Goal: Transaction & Acquisition: Subscribe to service/newsletter

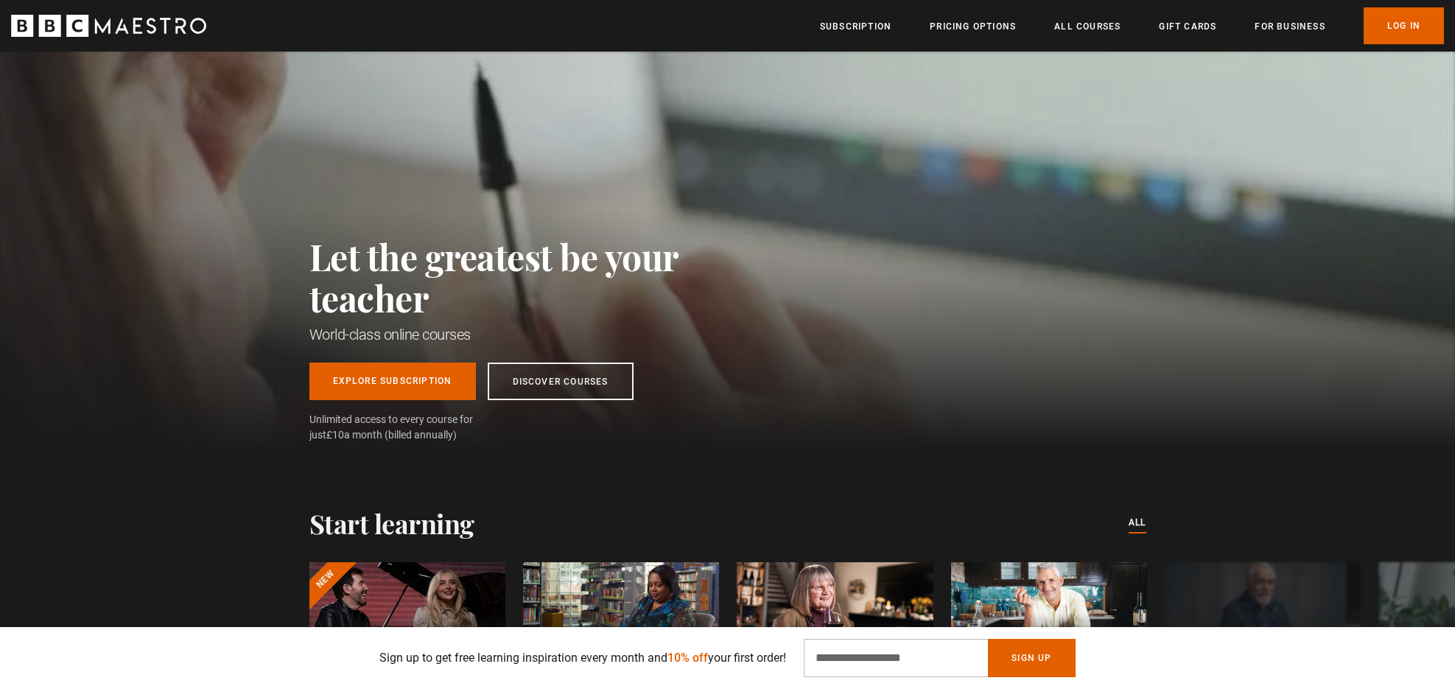
scroll to position [0, 386]
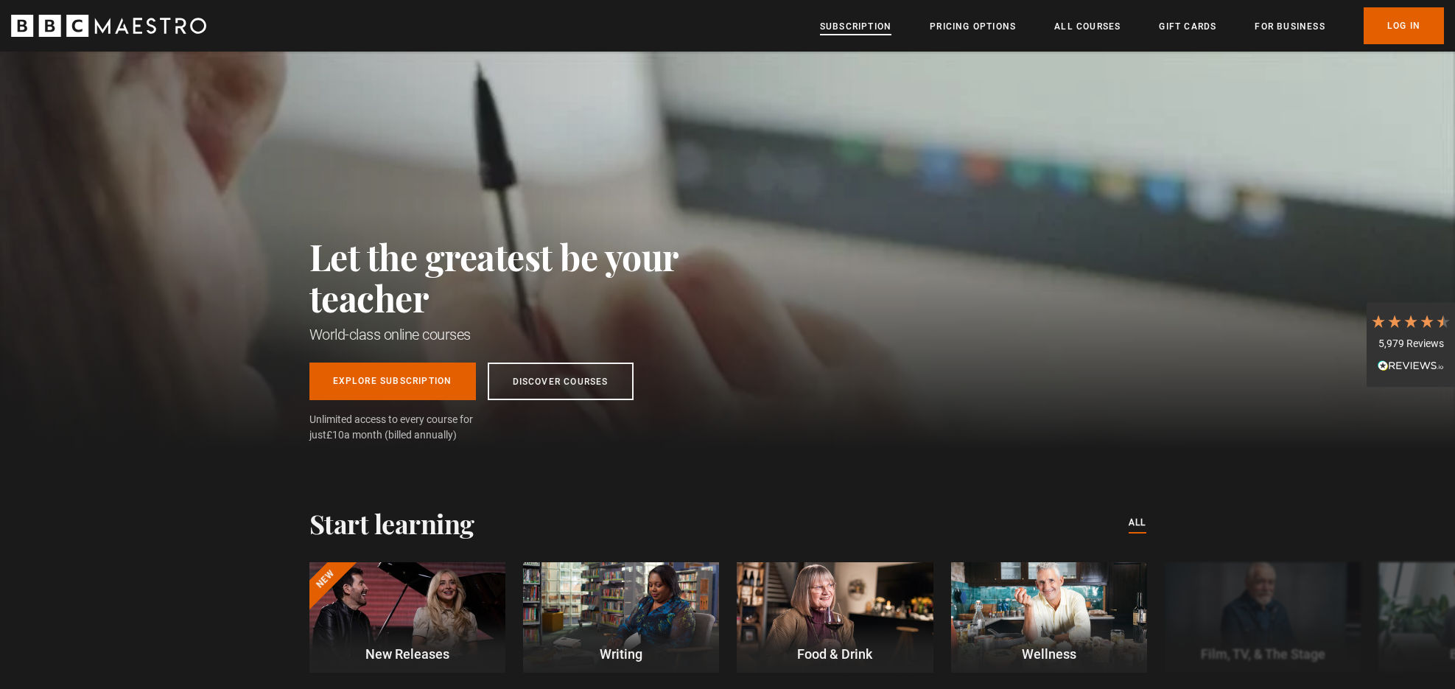
click at [847, 26] on link "Subscription" at bounding box center [855, 26] width 71 height 15
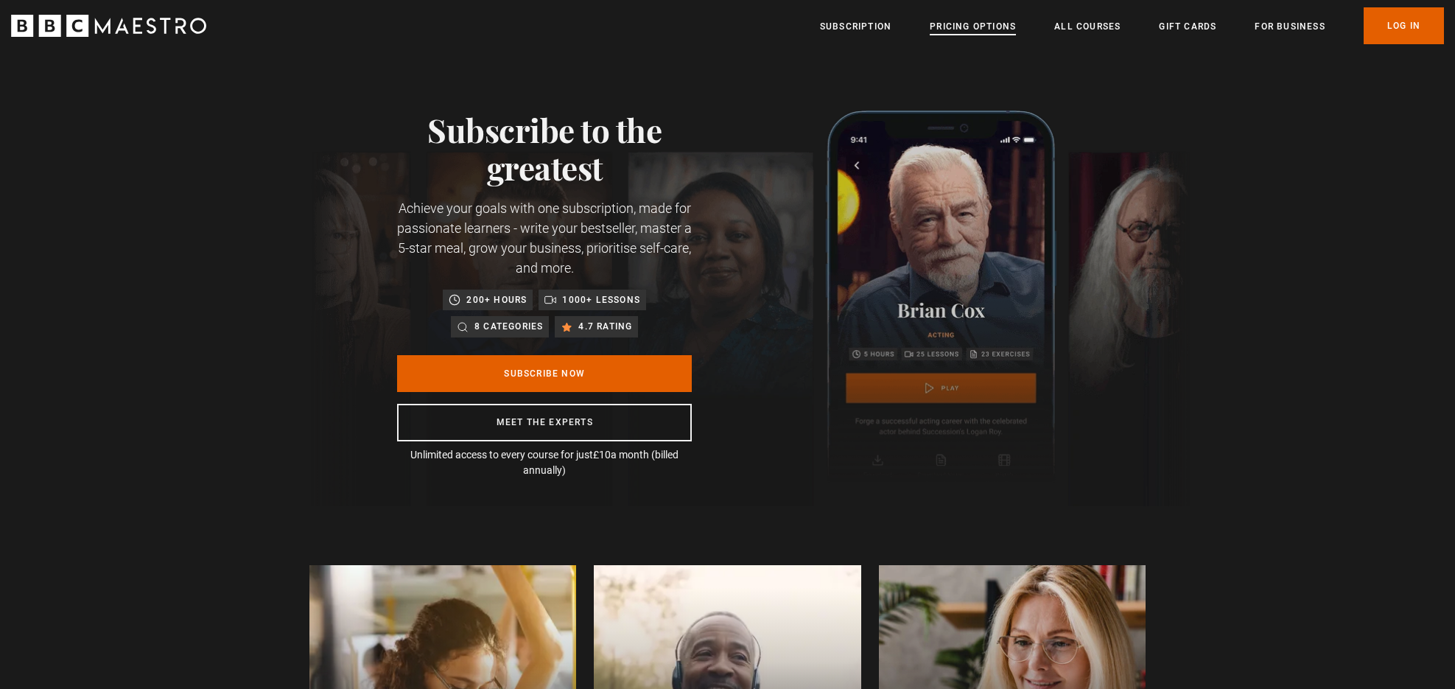
click at [966, 24] on link "Pricing Options" at bounding box center [972, 26] width 86 height 15
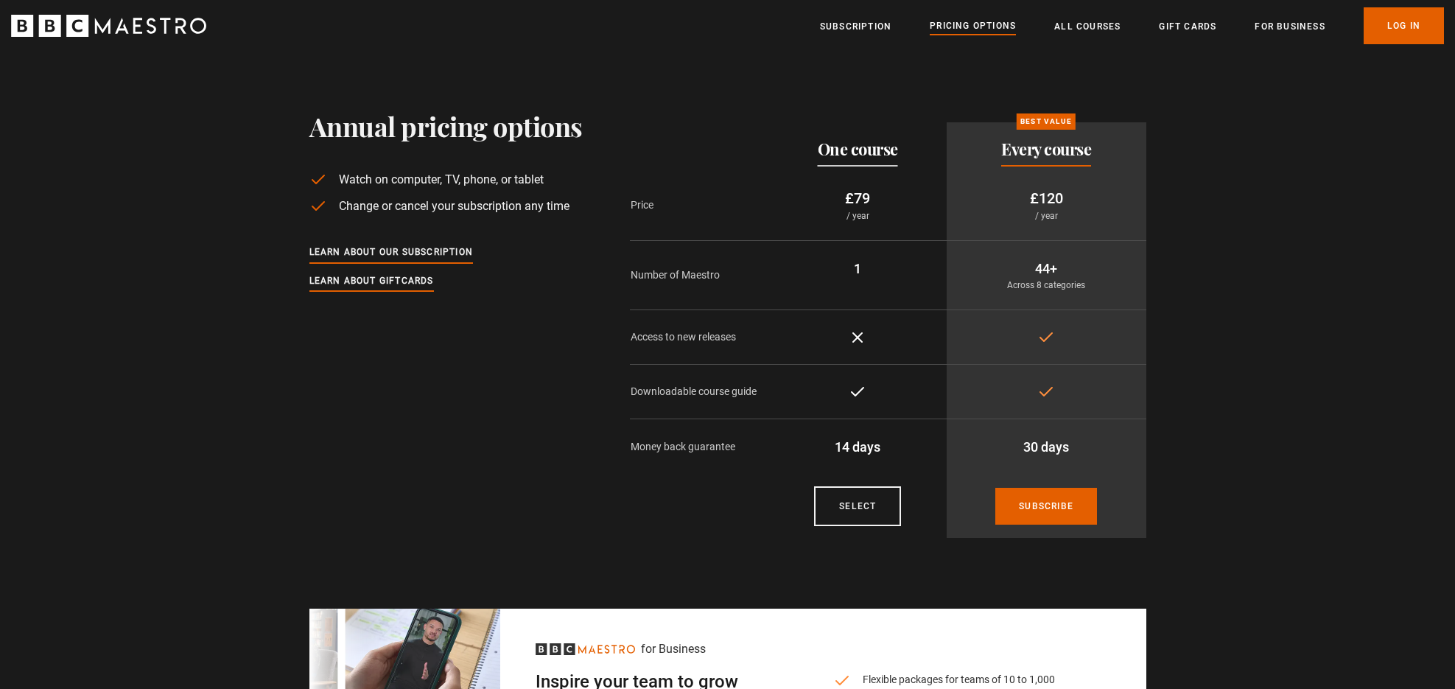
drag, startPoint x: 882, startPoint y: 197, endPoint x: 831, endPoint y: 197, distance: 50.1
click at [831, 197] on p "£79" at bounding box center [858, 198] width 154 height 22
click at [1096, 198] on p "£120" at bounding box center [1046, 198] width 176 height 22
drag, startPoint x: 1096, startPoint y: 198, endPoint x: 1029, endPoint y: 198, distance: 67.0
click at [1029, 198] on p "£120" at bounding box center [1046, 198] width 176 height 22
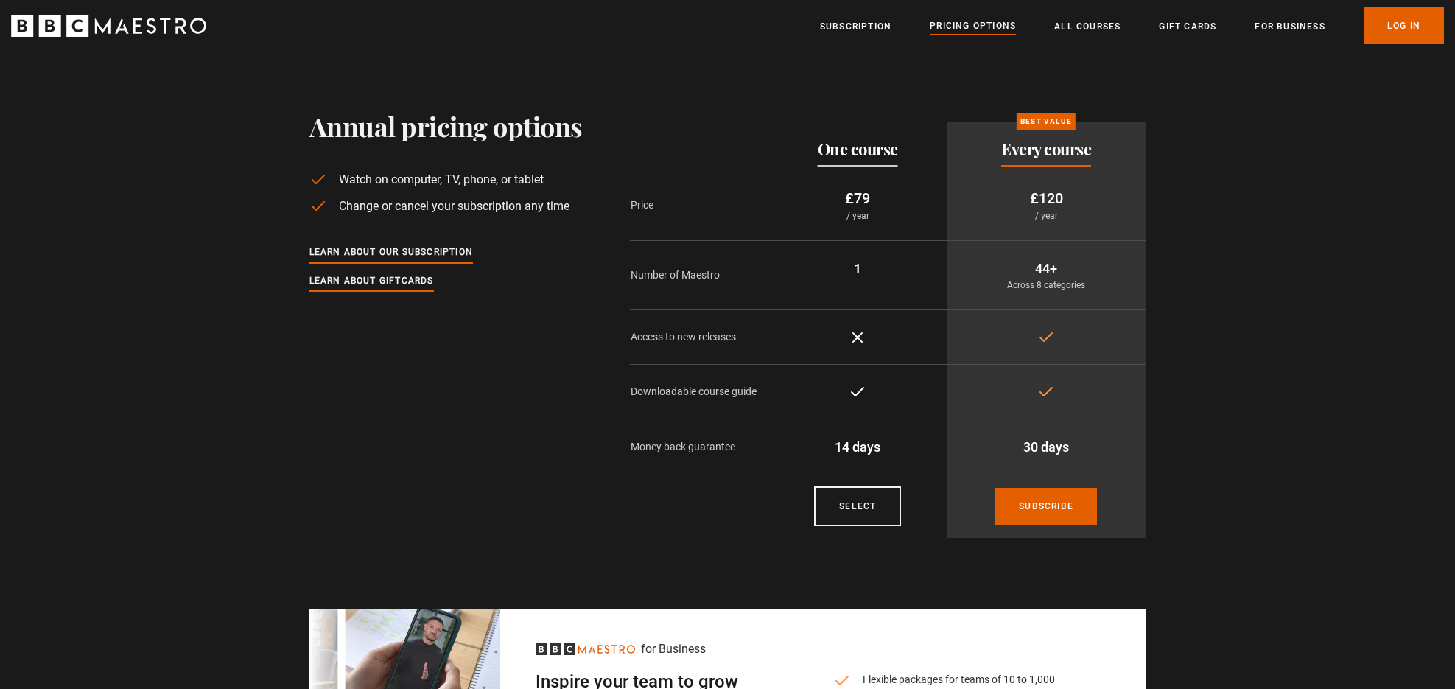
click at [964, 232] on td "£120 / year" at bounding box center [1046, 204] width 200 height 71
drag, startPoint x: 1078, startPoint y: 198, endPoint x: 1032, endPoint y: 198, distance: 46.4
click at [1032, 198] on p "£120" at bounding box center [1046, 198] width 176 height 22
click at [994, 203] on p "£120" at bounding box center [1046, 198] width 176 height 22
drag, startPoint x: 1061, startPoint y: 272, endPoint x: 1011, endPoint y: 272, distance: 49.3
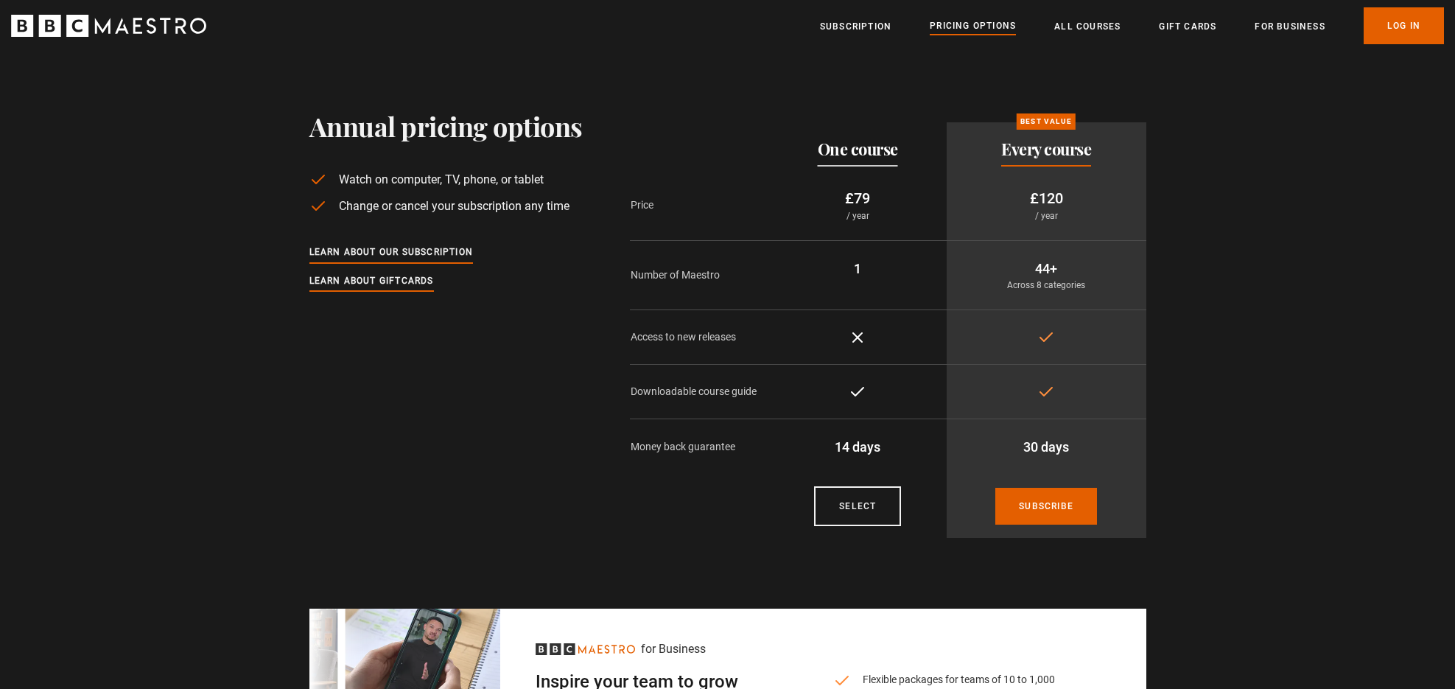
click at [1011, 272] on p "44+" at bounding box center [1046, 268] width 176 height 20
click at [855, 261] on p "1" at bounding box center [858, 268] width 154 height 20
drag, startPoint x: 861, startPoint y: 267, endPoint x: 849, endPoint y: 267, distance: 11.8
click at [849, 267] on p "1" at bounding box center [858, 268] width 154 height 20
click at [945, 199] on td "£79 / year" at bounding box center [857, 204] width 177 height 71
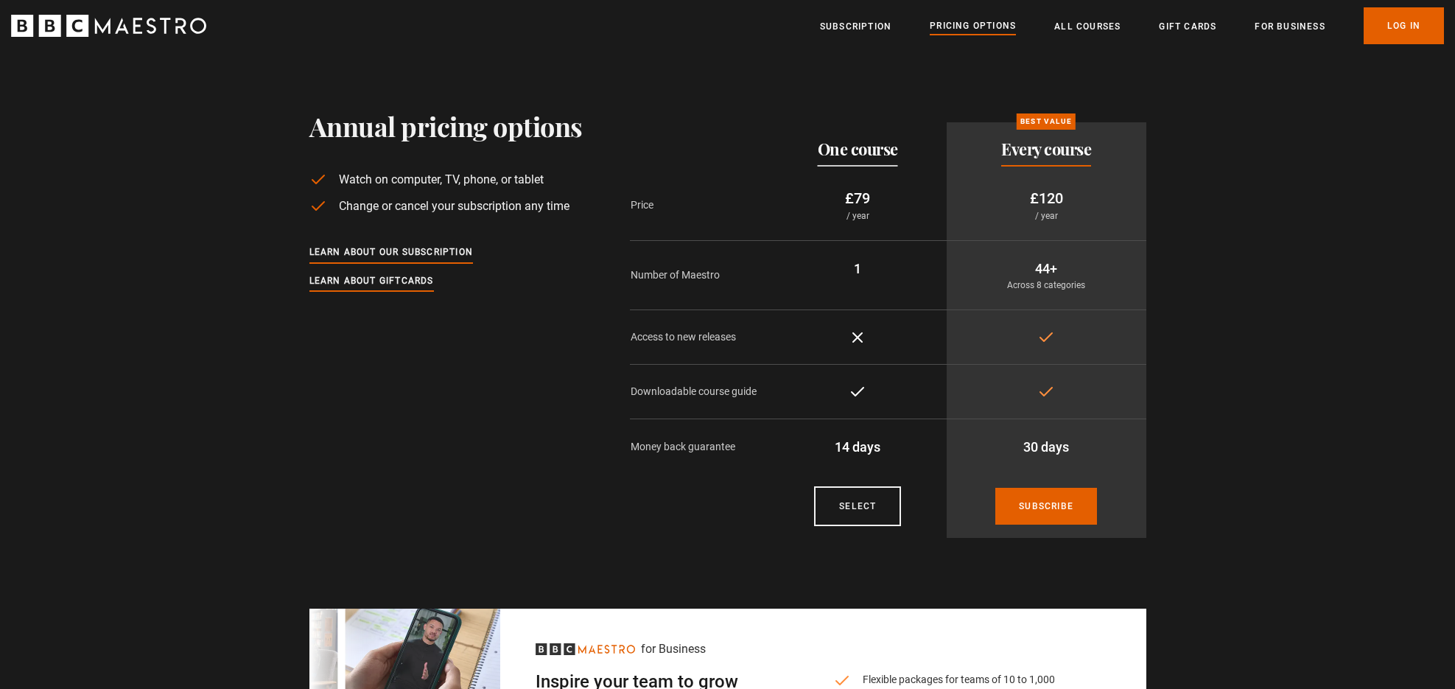
drag, startPoint x: 1066, startPoint y: 267, endPoint x: 1022, endPoint y: 266, distance: 43.5
click at [1022, 266] on p "44+" at bounding box center [1046, 268] width 176 height 20
click at [964, 256] on td "44+ Across 8 categories" at bounding box center [1046, 275] width 200 height 69
click at [867, 20] on link "Subscription" at bounding box center [855, 26] width 71 height 15
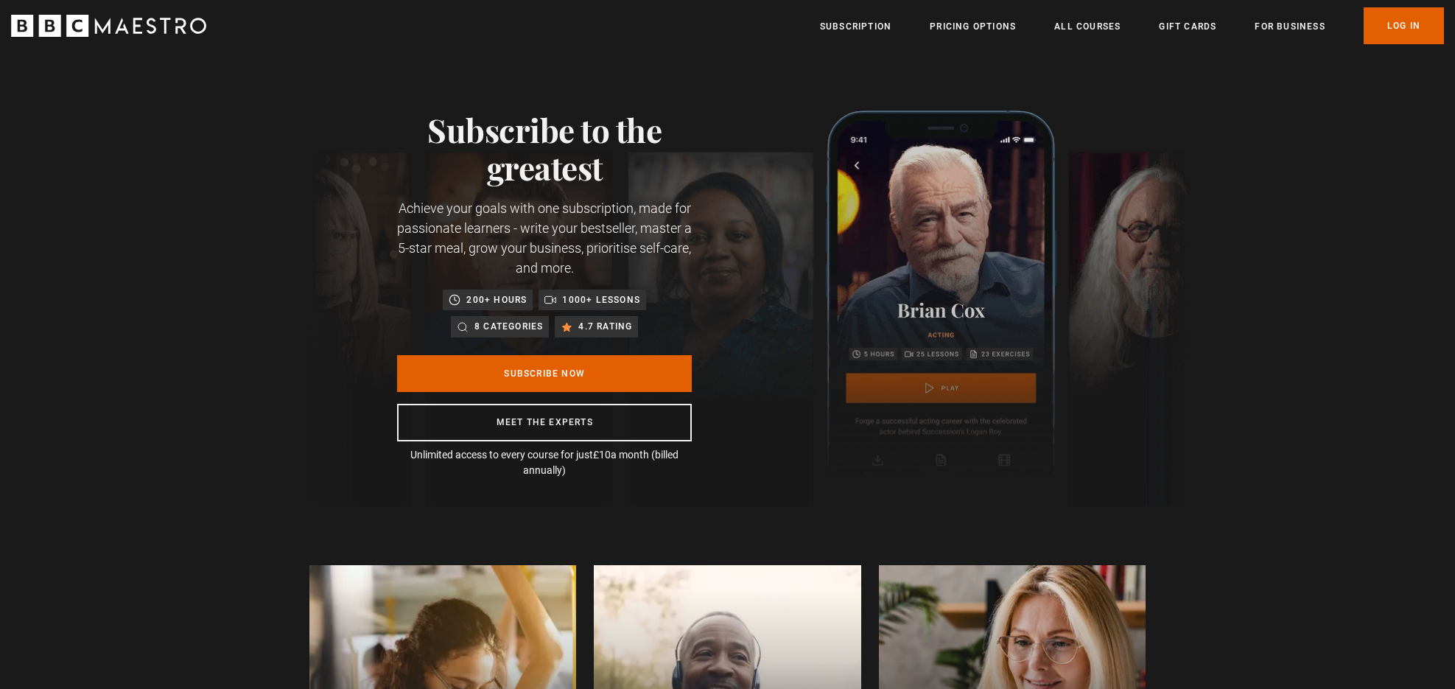
click at [150, 27] on icon "BBC Maestro" at bounding box center [108, 26] width 195 height 22
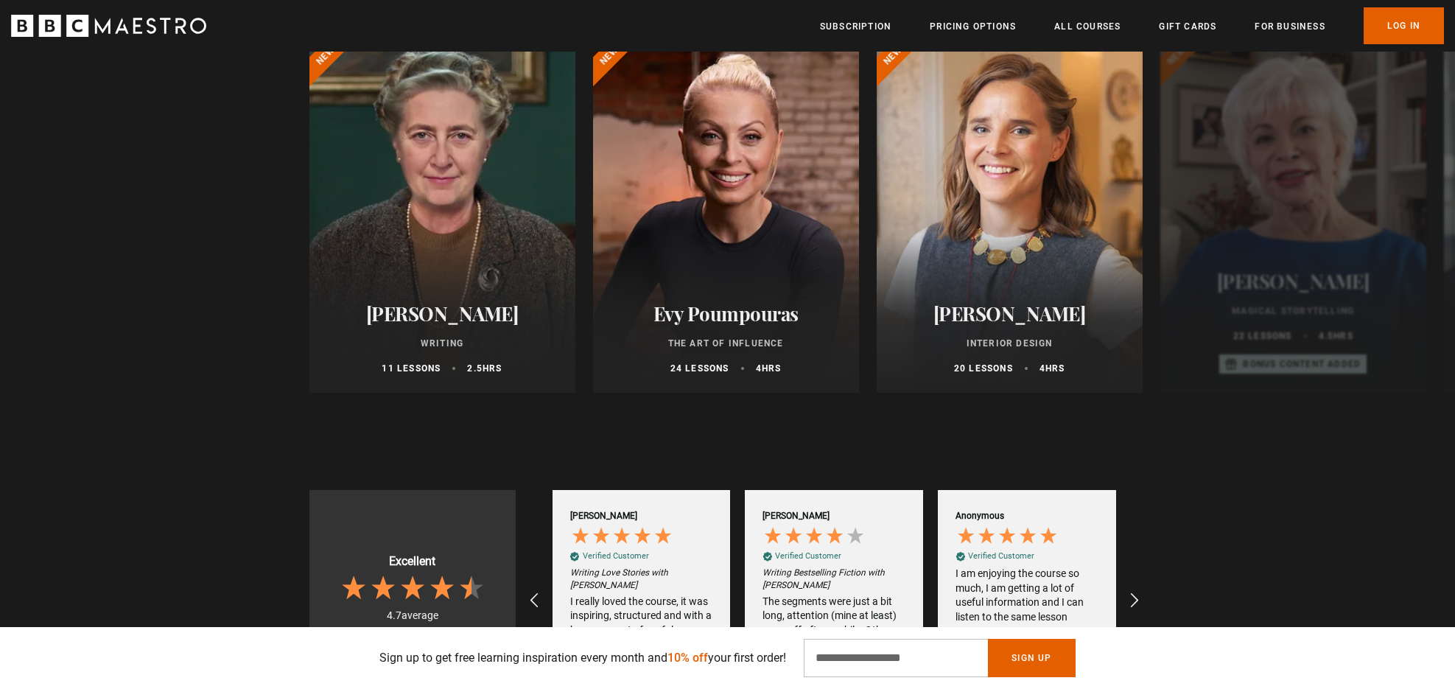
scroll to position [813, 0]
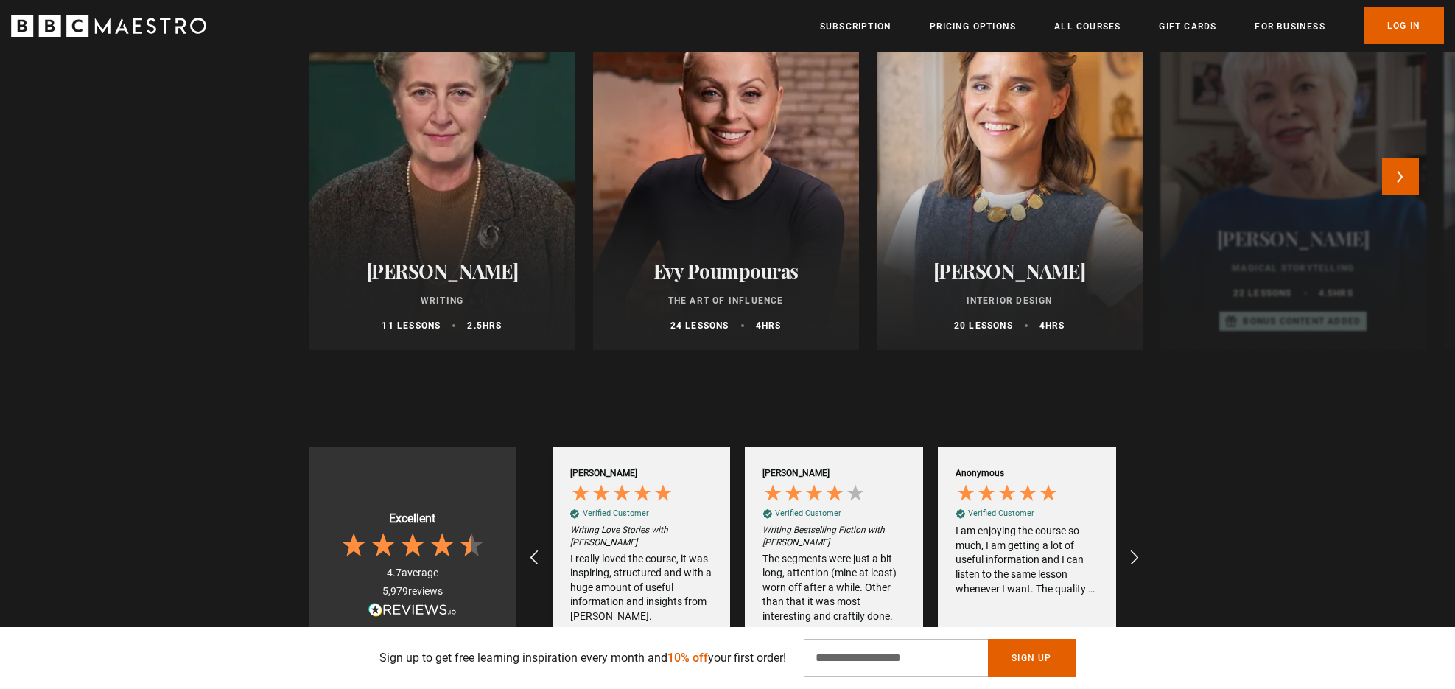
click at [1245, 147] on div at bounding box center [1293, 173] width 266 height 354
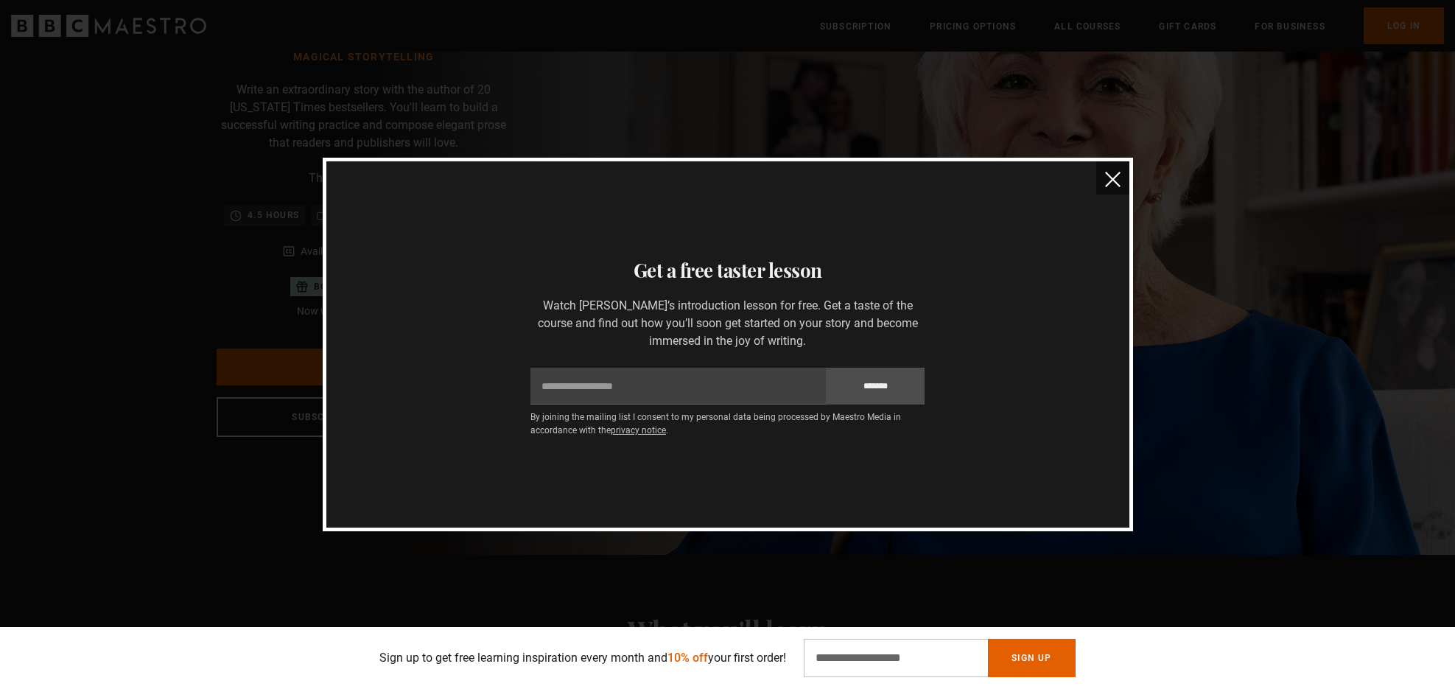
scroll to position [24, 0]
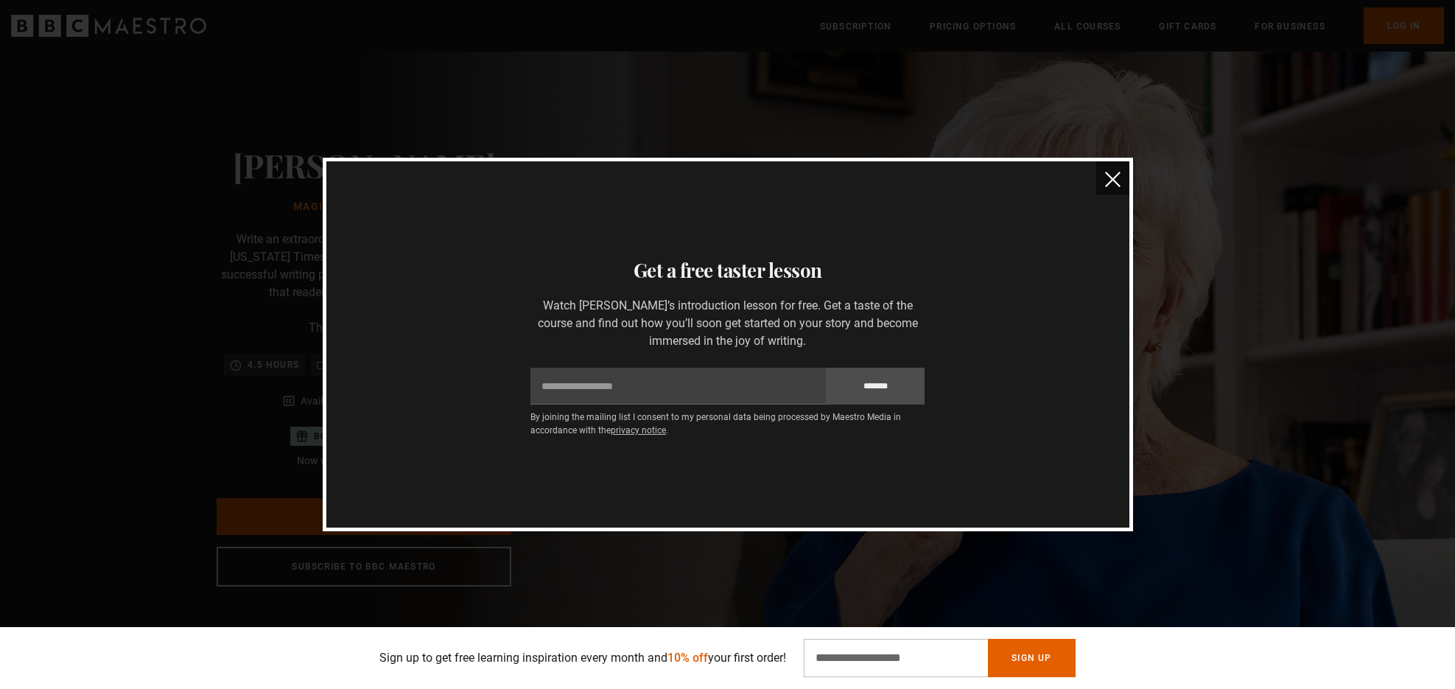
click at [1102, 182] on button "close" at bounding box center [1112, 177] width 33 height 33
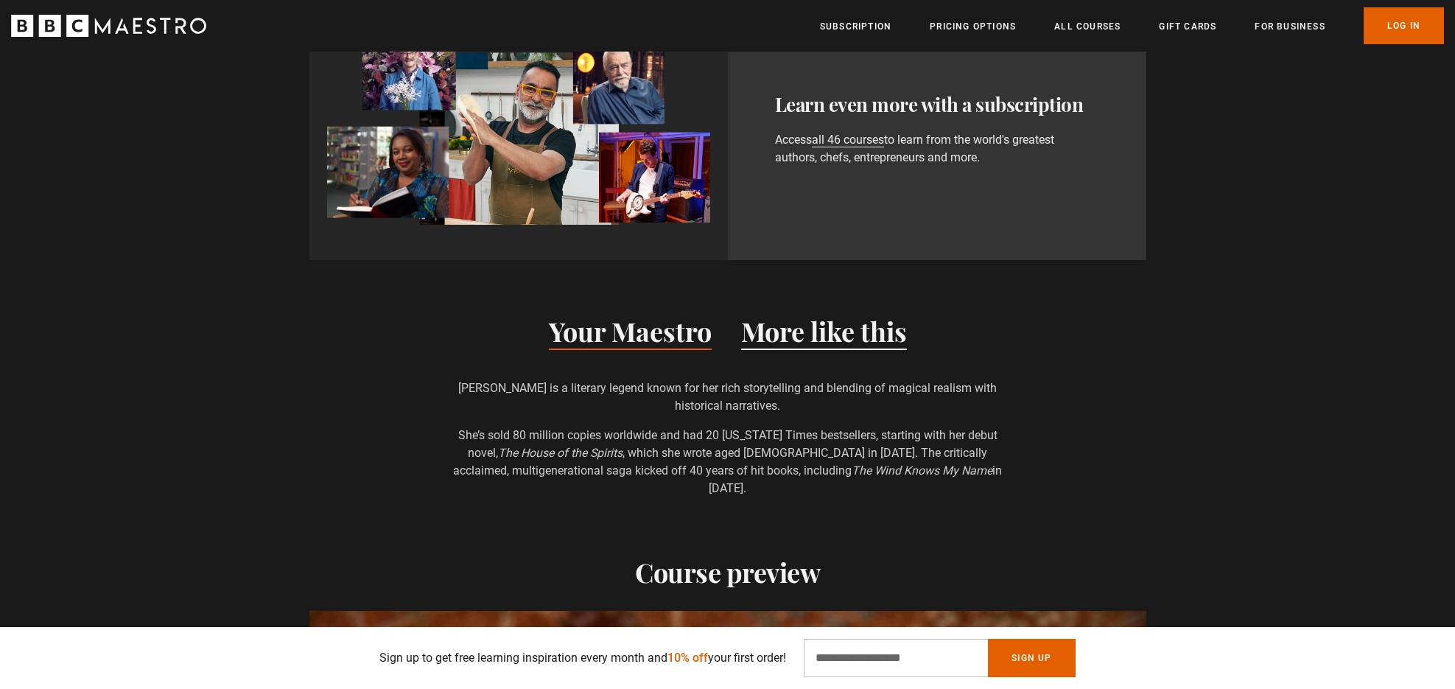
scroll to position [1028, 0]
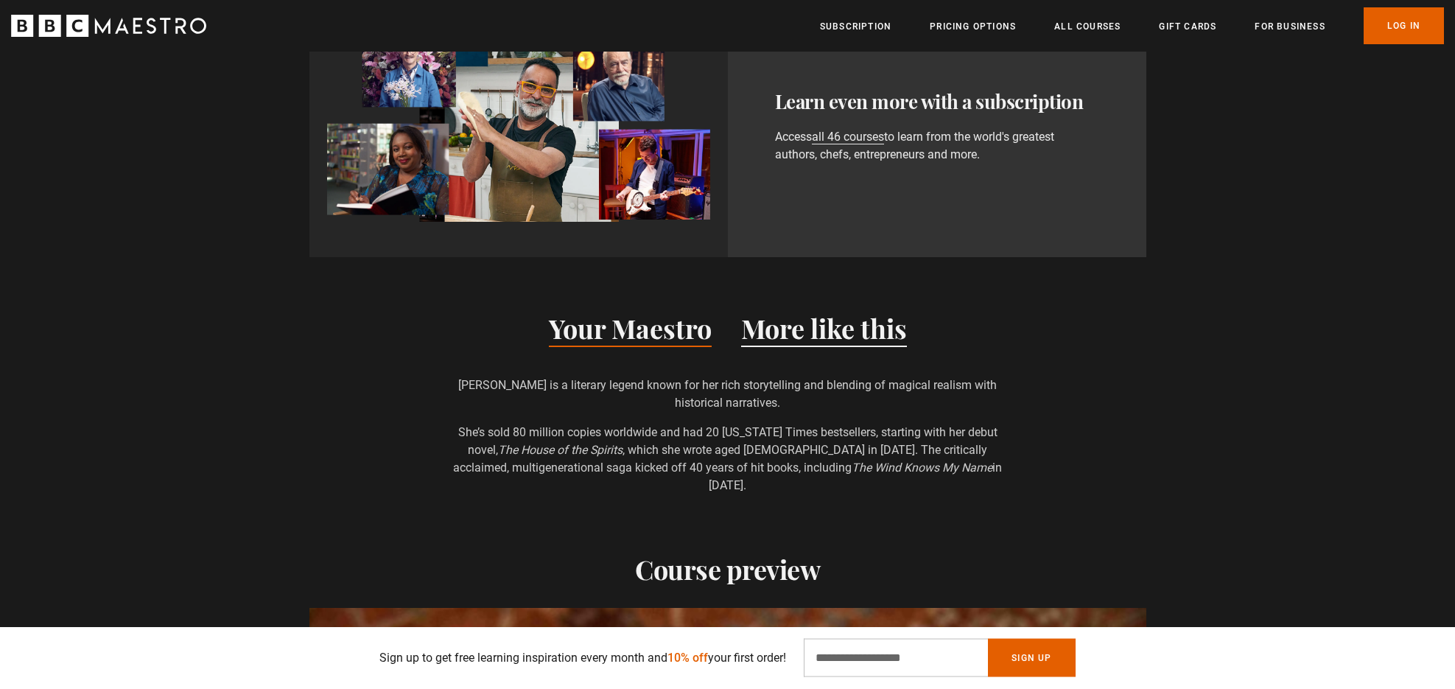
click at [820, 334] on button "More like this" at bounding box center [824, 331] width 166 height 31
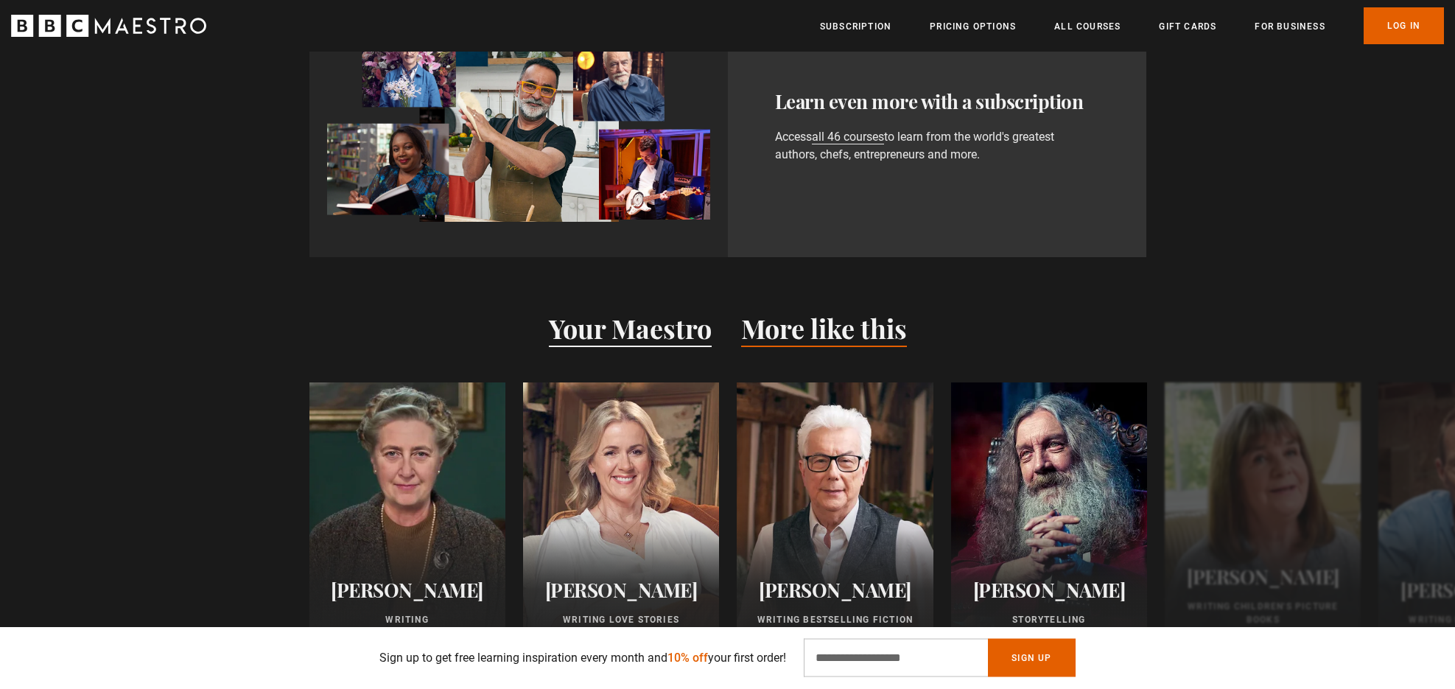
click at [653, 346] on button "Your Maestro" at bounding box center [630, 331] width 163 height 31
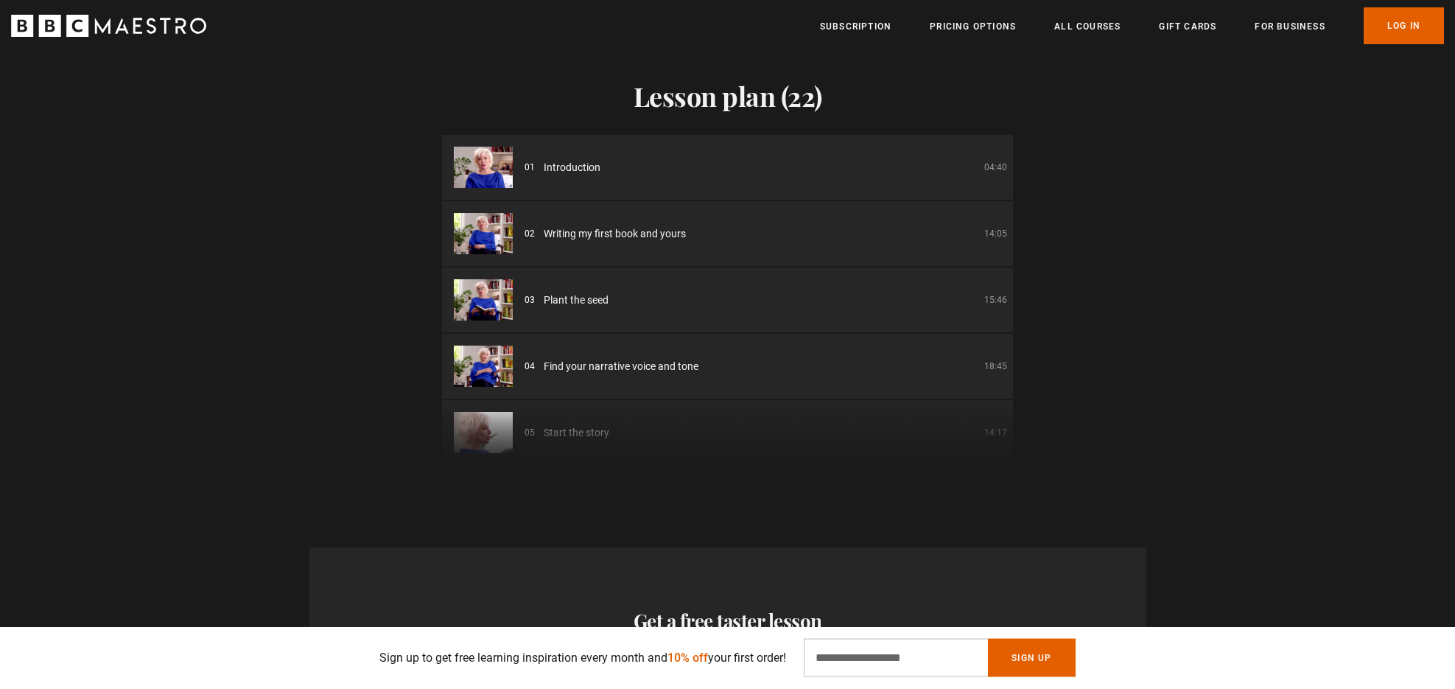
scroll to position [0, 2894]
click at [801, 172] on li "01 Introduction 04:40" at bounding box center [727, 167] width 571 height 65
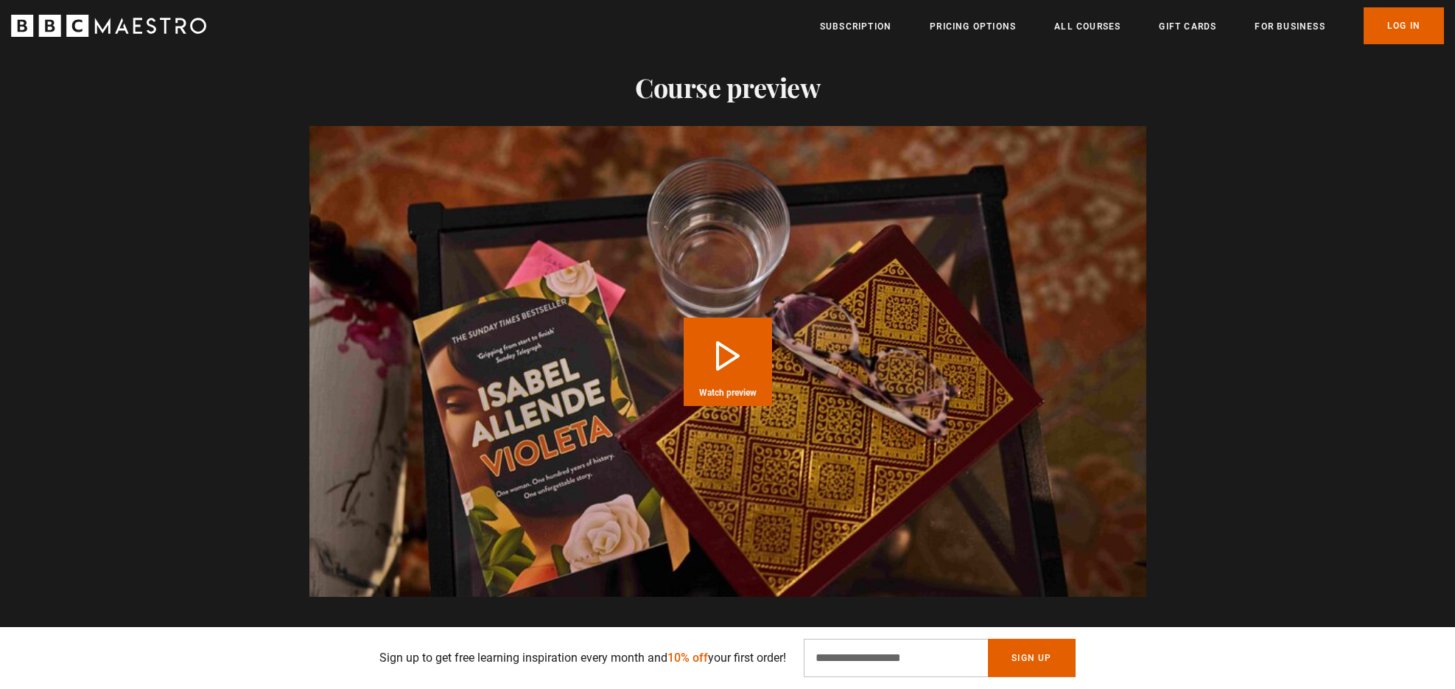
scroll to position [1508, 0]
